Goal: Information Seeking & Learning: Learn about a topic

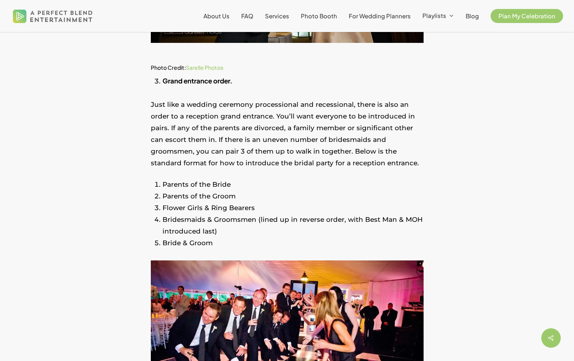
scroll to position [1024, 0]
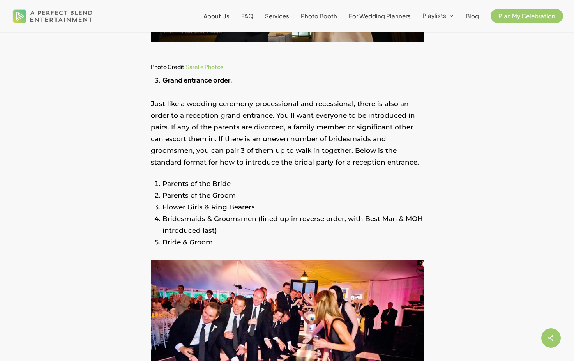
click at [240, 223] on li "Bridesmaids & Groomsmen (lined up in reverse order, with Best Man & MOH introdu…" at bounding box center [293, 224] width 261 height 23
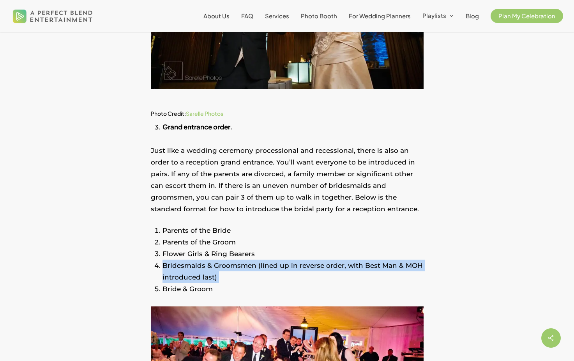
scroll to position [980, 0]
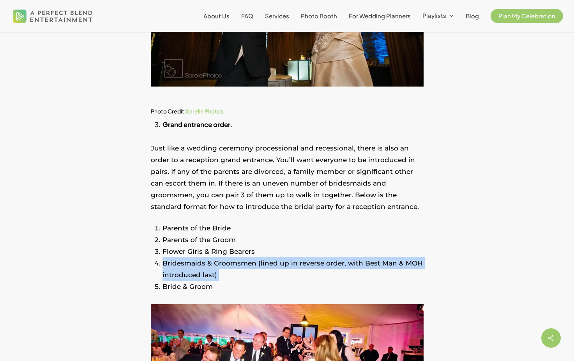
click at [241, 239] on li "Parents of the Groom" at bounding box center [293, 240] width 261 height 12
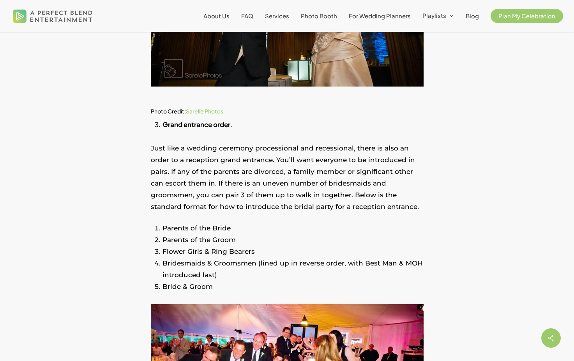
click at [241, 239] on li "Parents of the Groom" at bounding box center [293, 240] width 261 height 12
click at [253, 253] on li "Flower Girls & Ring Bearers" at bounding box center [293, 252] width 261 height 12
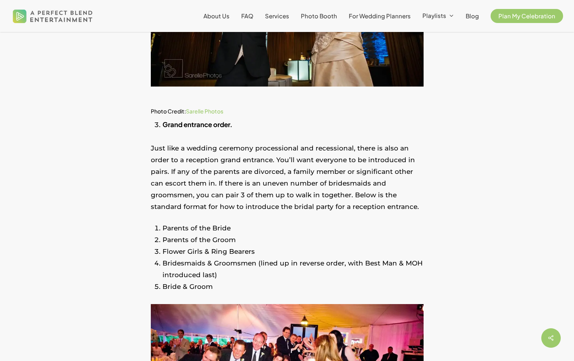
click at [253, 253] on li "Flower Girls & Ring Bearers" at bounding box center [293, 252] width 261 height 12
click at [257, 246] on li "Flower Girls & Ring Bearers" at bounding box center [293, 252] width 261 height 12
click at [263, 231] on li "Parents of the Bride" at bounding box center [293, 228] width 261 height 12
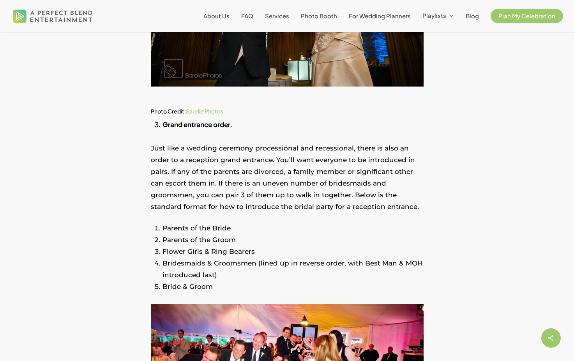
click at [263, 231] on li "Parents of the Bride" at bounding box center [293, 228] width 261 height 12
click at [269, 246] on li "Flower Girls & Ring Bearers" at bounding box center [293, 252] width 261 height 12
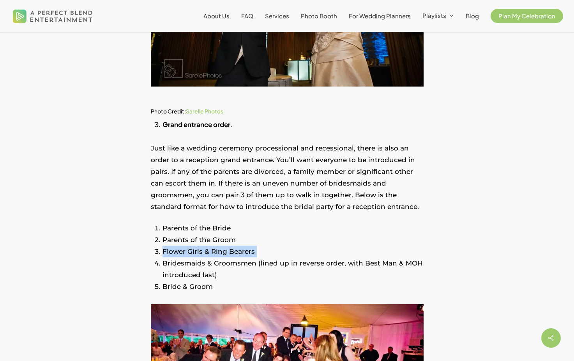
click at [269, 262] on li "Bridesmaids & Groomsmen (lined up in reverse order, with Best Man & MOH introdu…" at bounding box center [293, 268] width 261 height 23
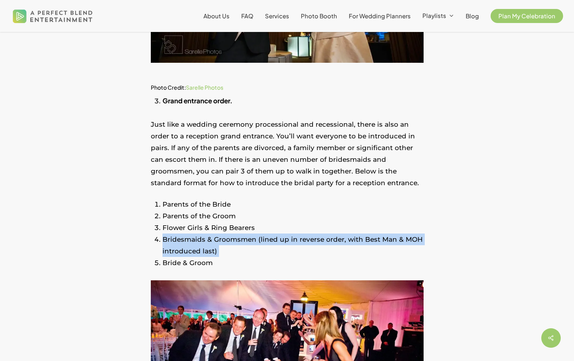
scroll to position [1004, 0]
click at [248, 188] on p "Just like a wedding ceremony processional and recessional, there is also an ord…" at bounding box center [287, 158] width 273 height 80
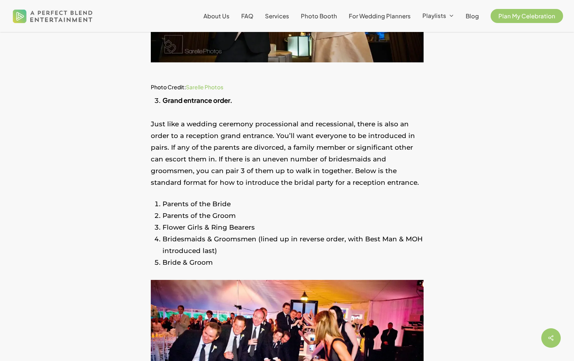
click at [248, 188] on p "Just like a wedding ceremony processional and recessional, there is also an ord…" at bounding box center [287, 158] width 273 height 80
click at [246, 202] on li "Parents of the Bride" at bounding box center [293, 204] width 261 height 12
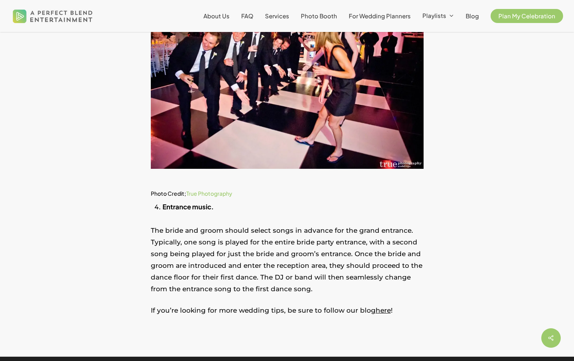
scroll to position [1297, 0]
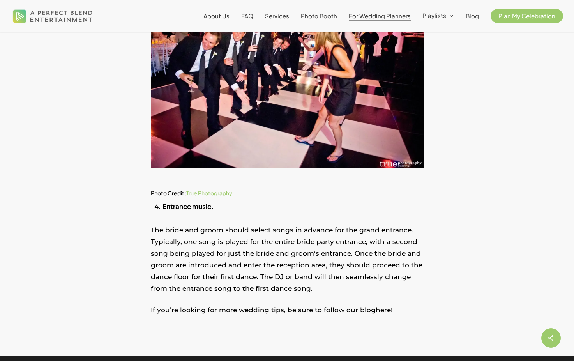
click at [376, 18] on span "For Wedding Planners" at bounding box center [380, 15] width 62 height 7
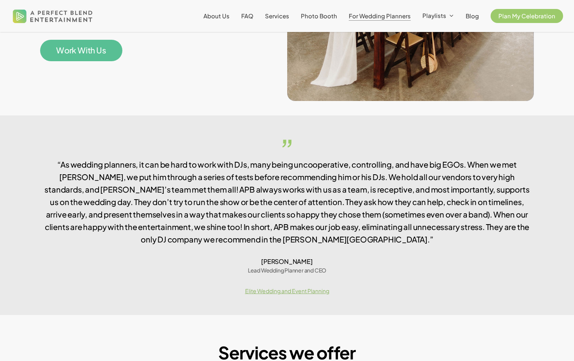
scroll to position [416, 0]
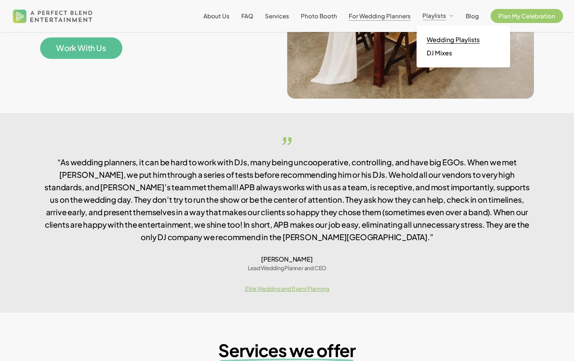
click at [448, 42] on span "Wedding Playlists" at bounding box center [453, 39] width 53 height 8
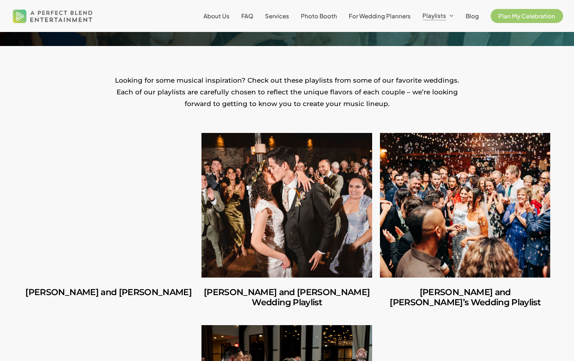
scroll to position [147, 0]
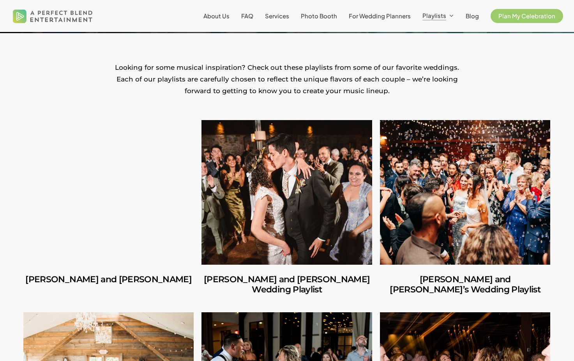
click at [287, 212] on link "Amber and Cooper’s Wedding Playlist" at bounding box center [286, 192] width 170 height 144
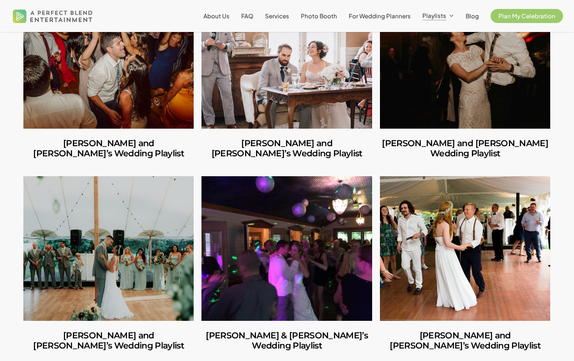
scroll to position [1246, 0]
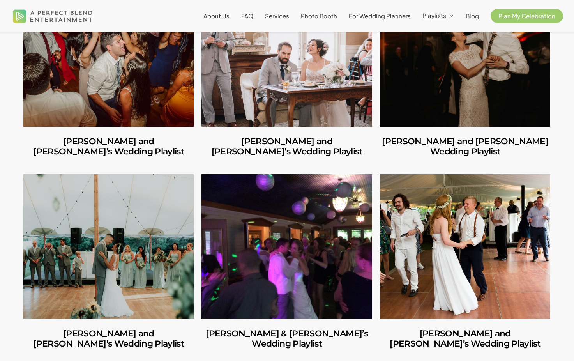
click at [492, 232] on link "Emma and Chad’s Wedding Playlist" at bounding box center [465, 246] width 170 height 144
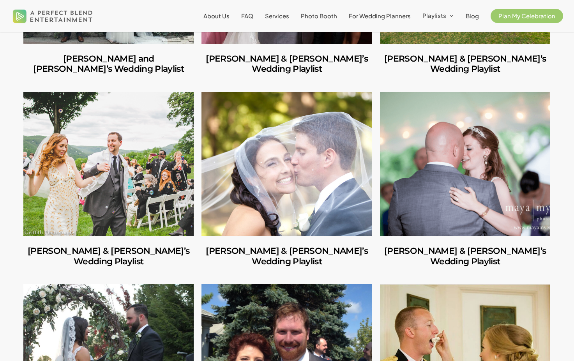
scroll to position [1639, 0]
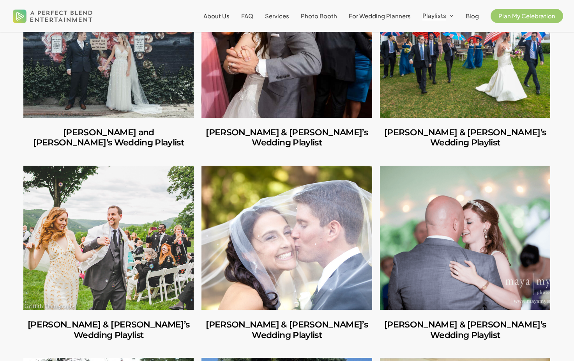
click at [274, 186] on link "Jessica & Tim’s Wedding Playlist" at bounding box center [286, 238] width 170 height 144
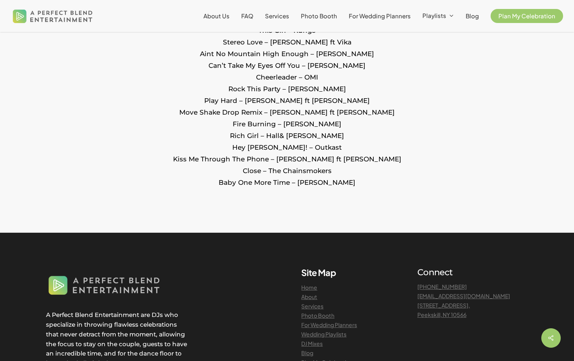
scroll to position [1663, 0]
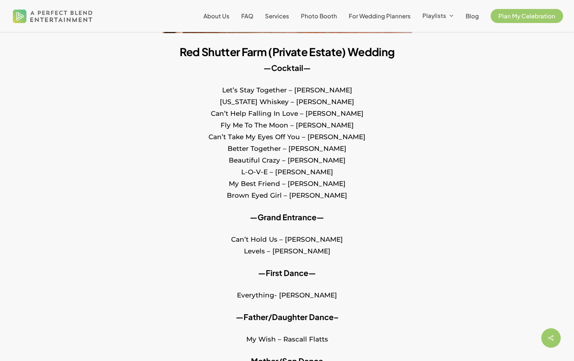
scroll to position [292, 0]
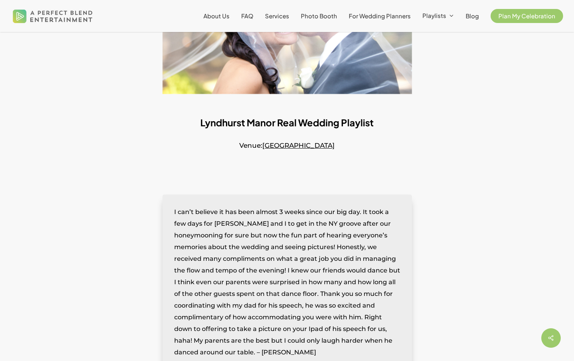
click at [316, 308] on div "I can’t believe it has been almost 3 weeks since our big day. It took a few day…" at bounding box center [287, 281] width 249 height 175
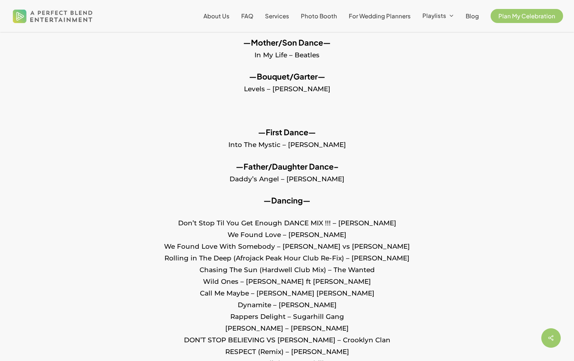
scroll to position [847, 0]
